Goal: Transaction & Acquisition: Subscribe to service/newsletter

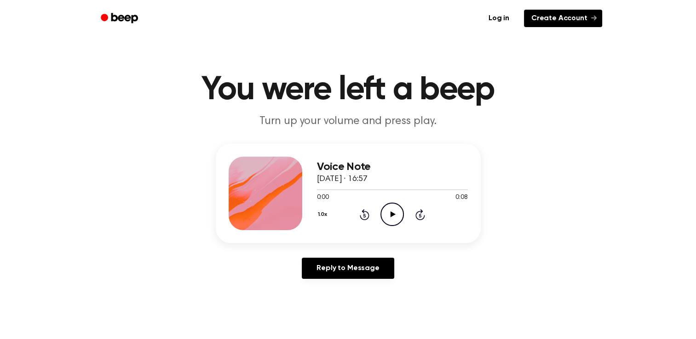
click at [552, 22] on link "Create Account" at bounding box center [563, 18] width 78 height 17
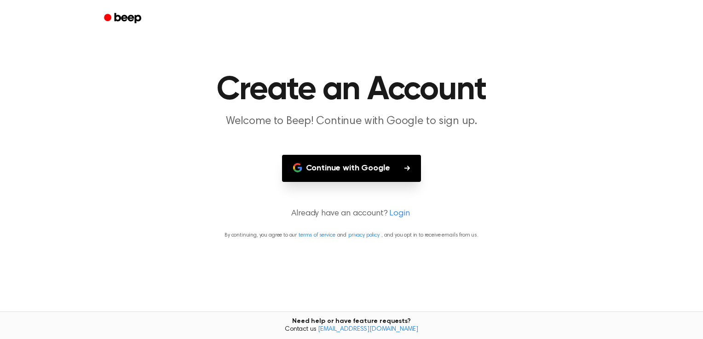
click at [348, 176] on button "Continue with Google" at bounding box center [351, 168] width 139 height 27
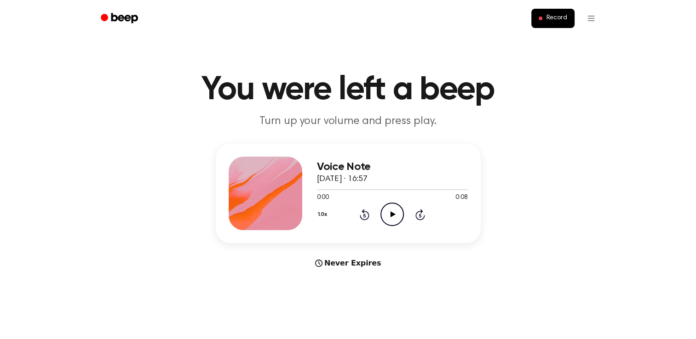
click at [390, 209] on icon "Play Audio" at bounding box center [391, 214] width 23 height 23
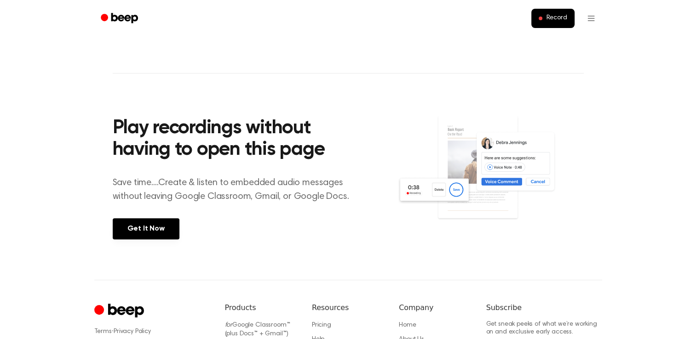
scroll to position [299, 0]
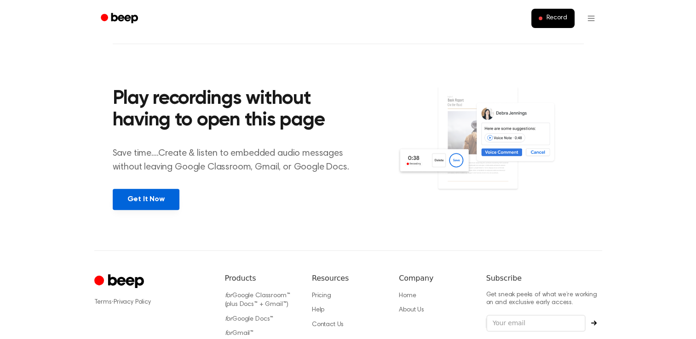
click at [159, 194] on link "Get It Now" at bounding box center [146, 199] width 67 height 21
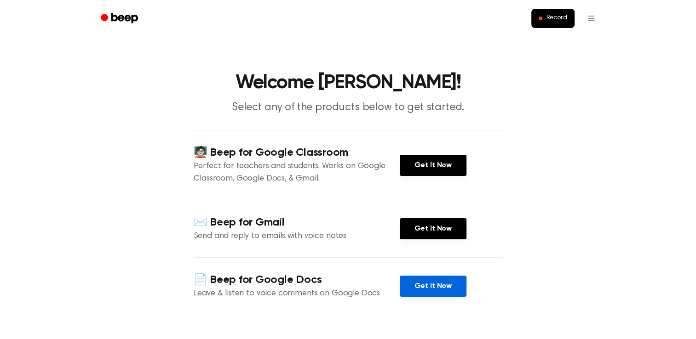
click at [431, 285] on link "Get It Now" at bounding box center [433, 286] width 67 height 21
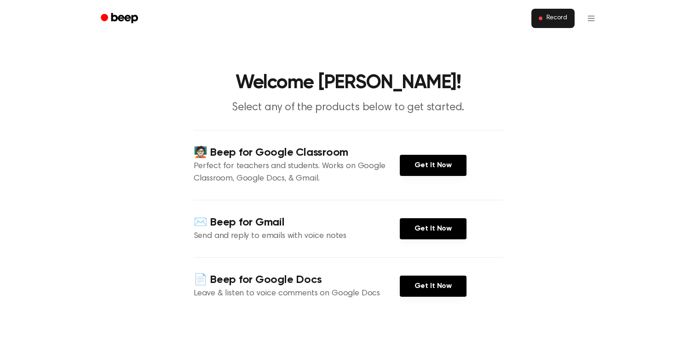
click at [556, 18] on span "Record" at bounding box center [556, 18] width 21 height 8
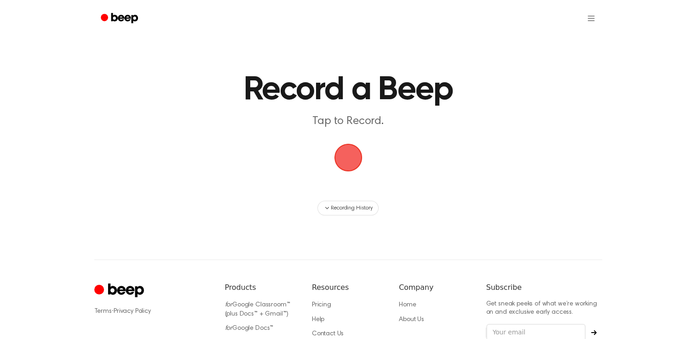
click at [344, 159] on span "button" at bounding box center [348, 158] width 26 height 26
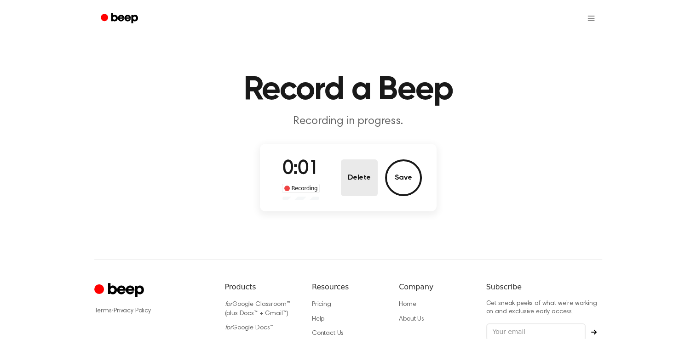
click at [361, 182] on button "Delete" at bounding box center [359, 178] width 37 height 37
